Goal: Find specific page/section: Find specific page/section

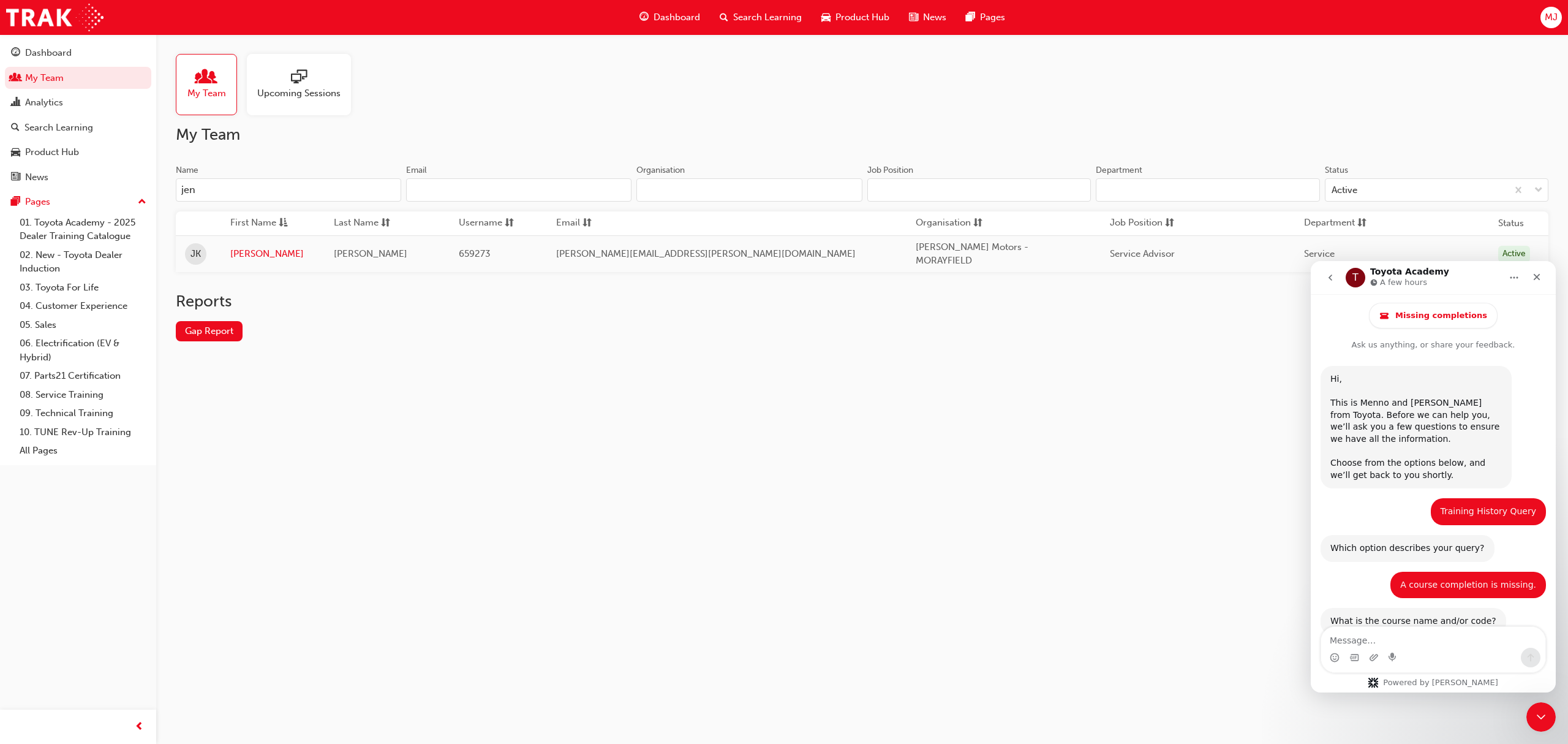
drag, startPoint x: 1042, startPoint y: 593, endPoint x: 1024, endPoint y: 593, distance: 18.0
click at [1040, 593] on div "My Team Upcoming Sessions My Team Name [PERSON_NAME] Email Organisation Job Pos…" at bounding box center [784, 372] width 1568 height 744
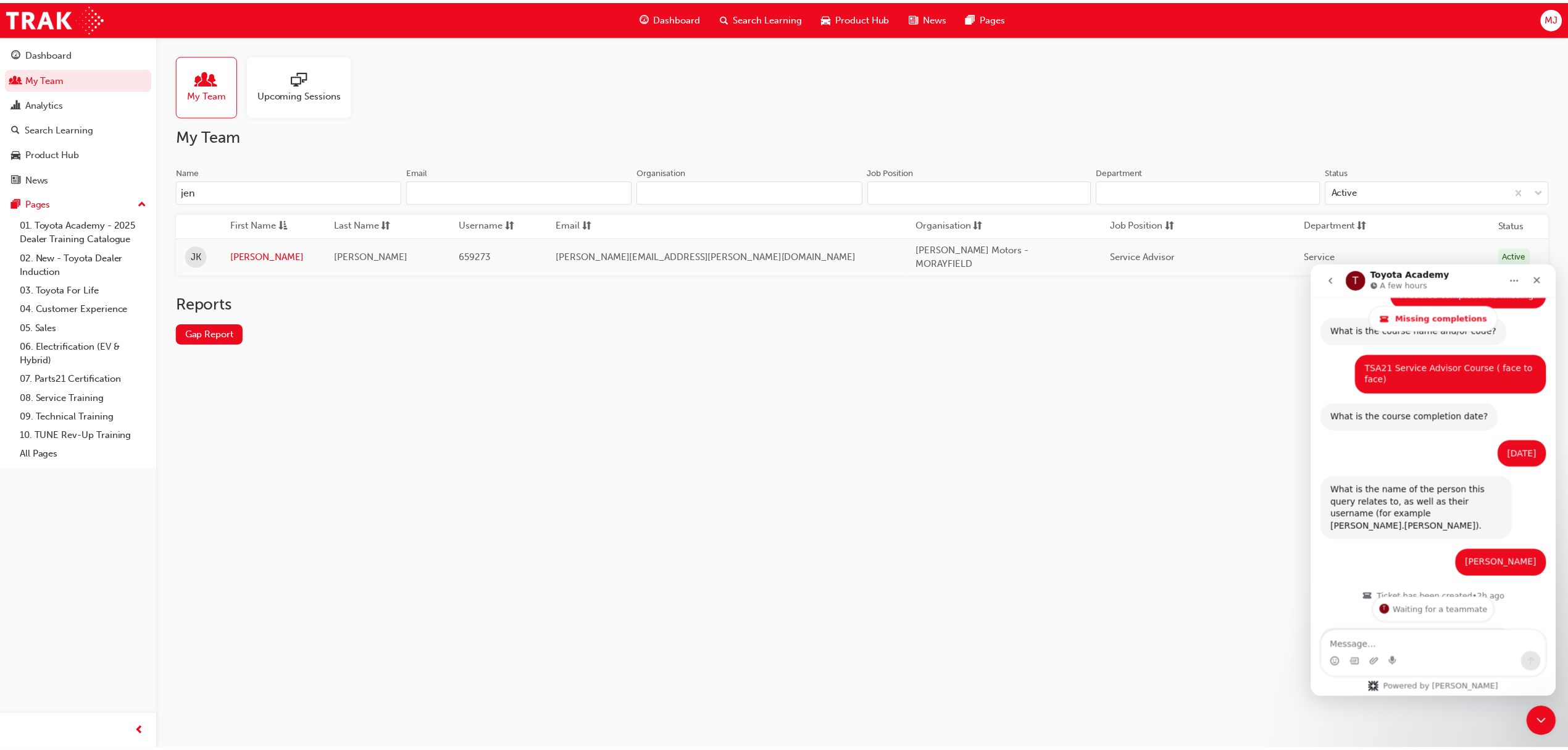
scroll to position [381, 0]
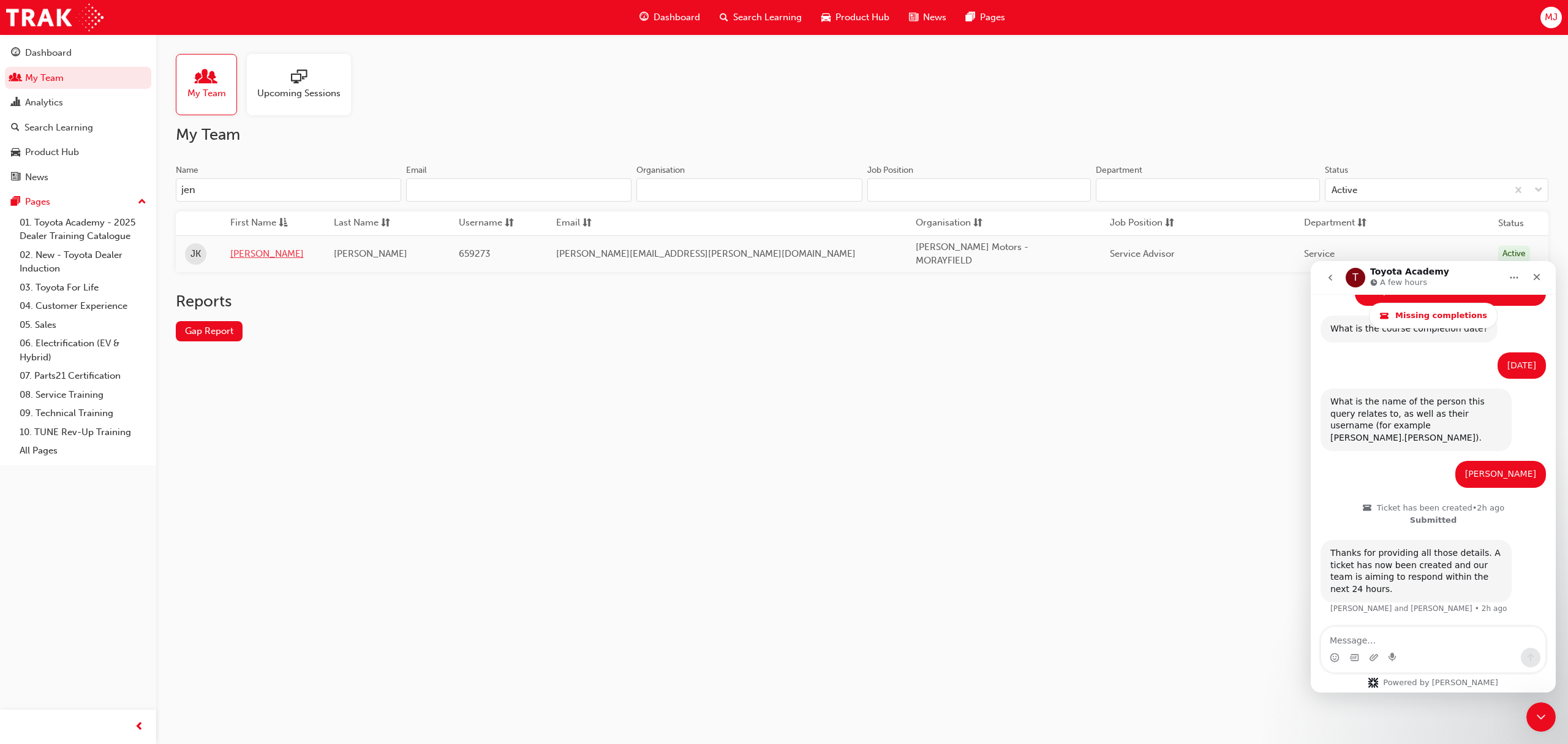
click at [261, 255] on link "[PERSON_NAME]" at bounding box center [273, 254] width 86 height 14
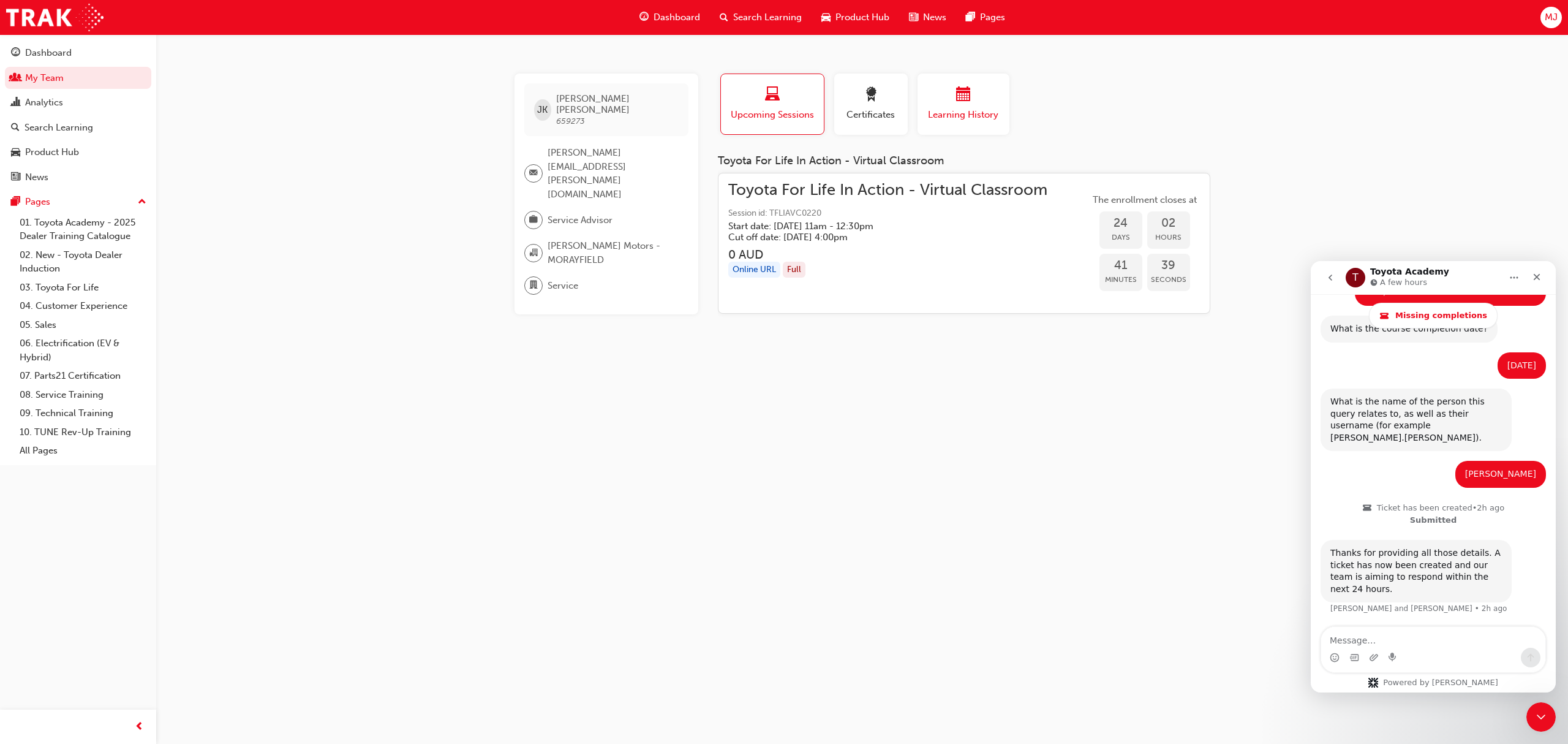
click at [964, 102] on span "calendar-icon" at bounding box center [964, 95] width 15 height 17
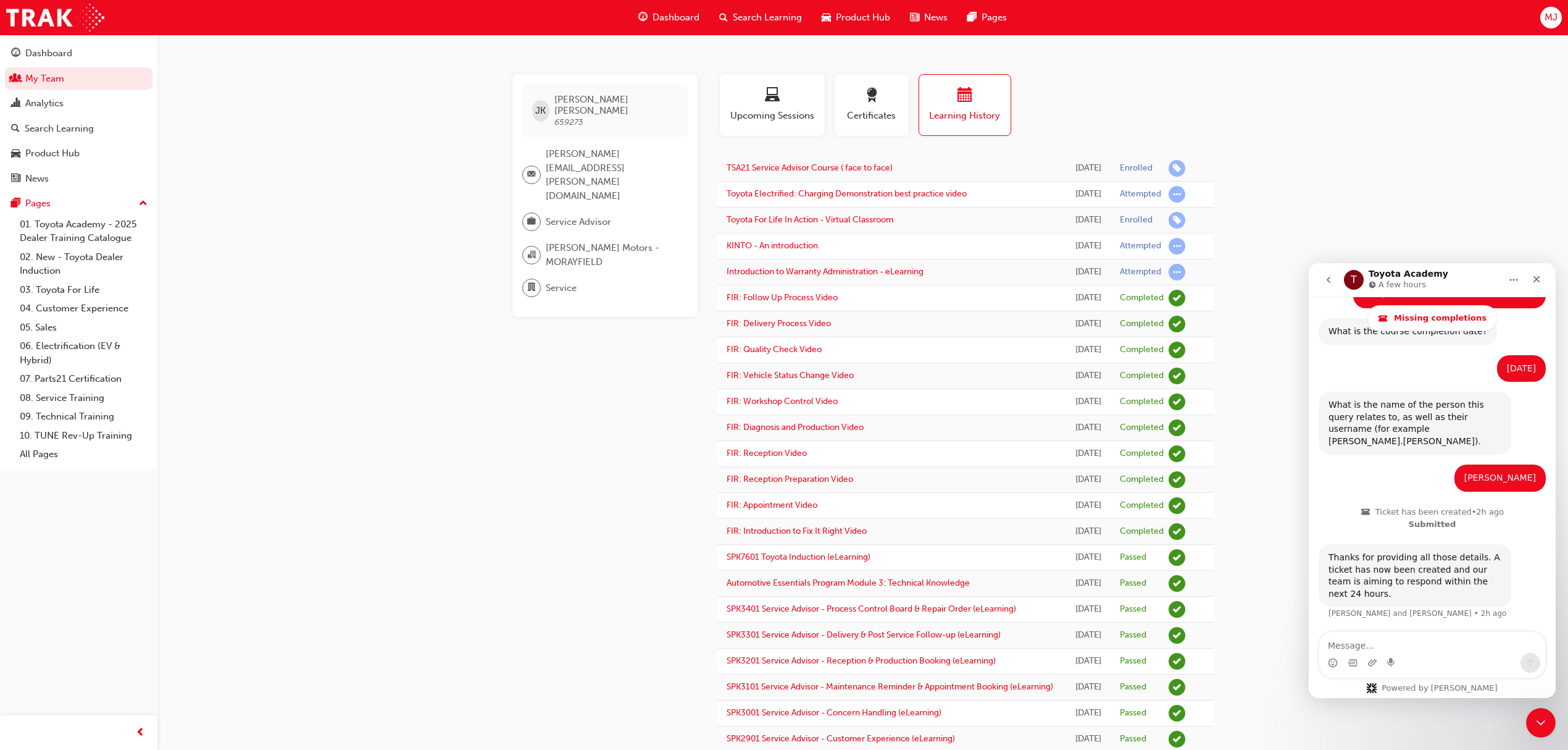
click at [675, 357] on div "JK [PERSON_NAME] 659273 [PERSON_NAME][EMAIL_ADDRESS][PERSON_NAME][DOMAIN_NAME] …" at bounding box center [615, 530] width 205 height 911
drag, startPoint x: 635, startPoint y: 529, endPoint x: 811, endPoint y: 744, distance: 277.9
click at [635, 530] on div "JK [PERSON_NAME] 659273 [PERSON_NAME][EMAIL_ADDRESS][PERSON_NAME][DOMAIN_NAME] …" at bounding box center [615, 530] width 205 height 911
click at [512, 342] on div "JK [PERSON_NAME] 659273 [PERSON_NAME][EMAIL_ADDRESS][PERSON_NAME][DOMAIN_NAME] …" at bounding box center [863, 530] width 741 height 911
click at [213, 167] on div "JK [PERSON_NAME] 659273 [PERSON_NAME][EMAIL_ADDRESS][PERSON_NAME][DOMAIN_NAME] …" at bounding box center [784, 508] width 1568 height 1016
